Goal: Communication & Community: Ask a question

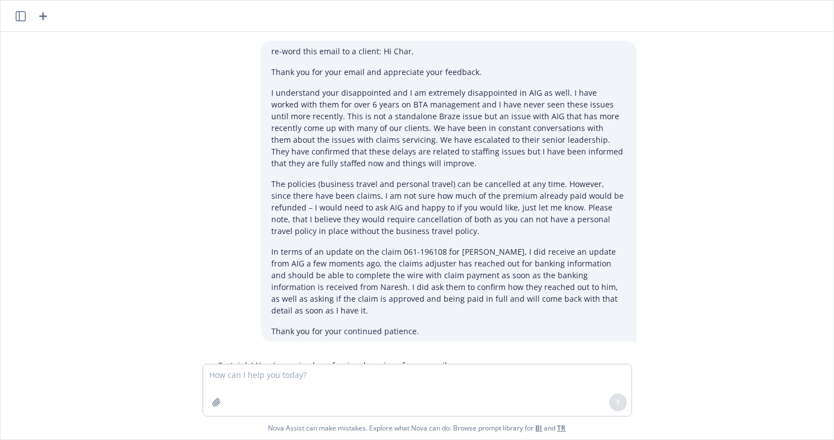
scroll to position [344, 0]
